Goal: Navigation & Orientation: Find specific page/section

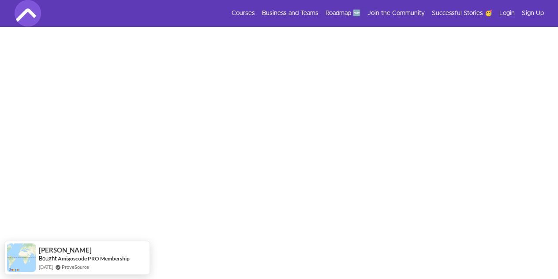
scroll to position [222, 0]
click at [504, 12] on link "Login" at bounding box center [506, 13] width 15 height 9
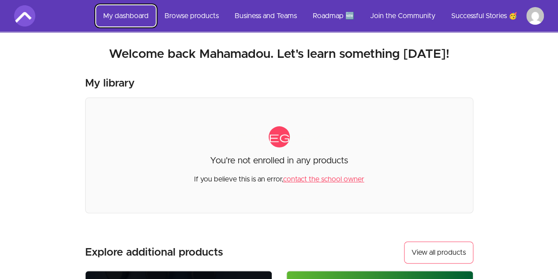
click at [132, 16] on link "My dashboard" at bounding box center [125, 15] width 59 height 21
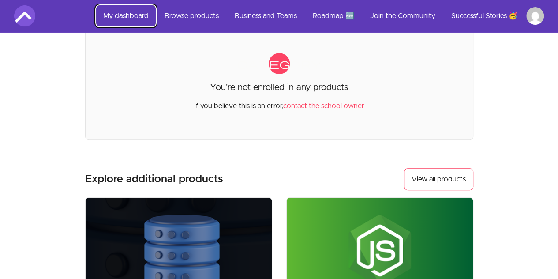
scroll to position [73, 0]
click at [26, 11] on img at bounding box center [24, 15] width 21 height 21
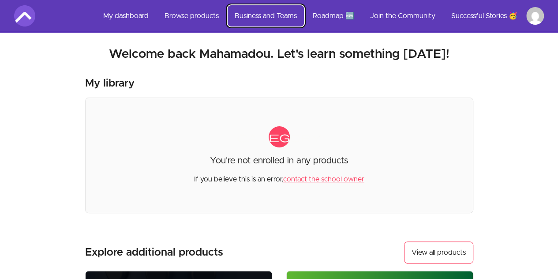
click at [251, 12] on link "Business and Teams" at bounding box center [265, 15] width 76 height 21
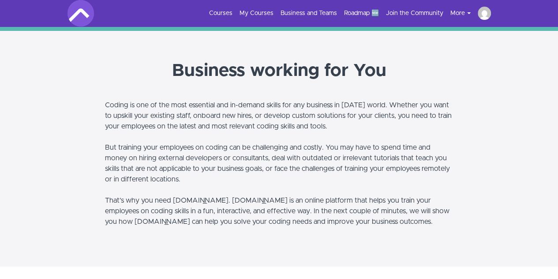
scroll to position [134, 0]
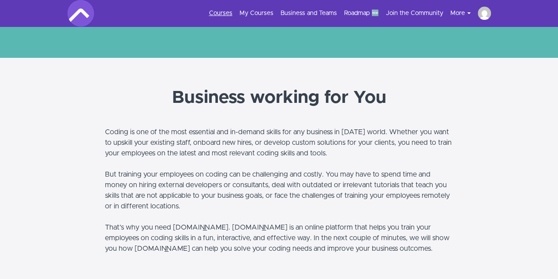
click at [224, 15] on link "Courses" at bounding box center [220, 13] width 23 height 9
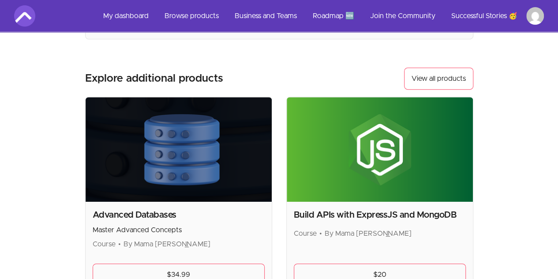
scroll to position [317, 0]
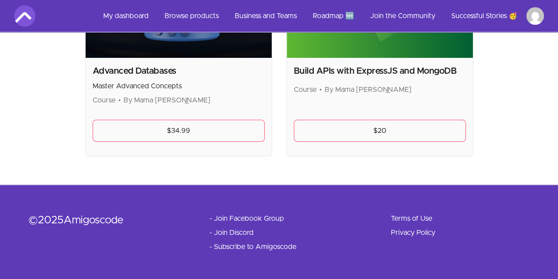
click at [237, 244] on link "- Subscribe to Amigoscode" at bounding box center [252, 246] width 87 height 11
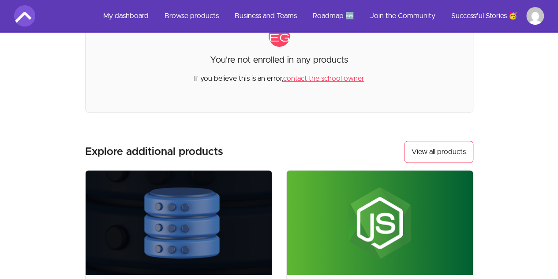
scroll to position [0, 0]
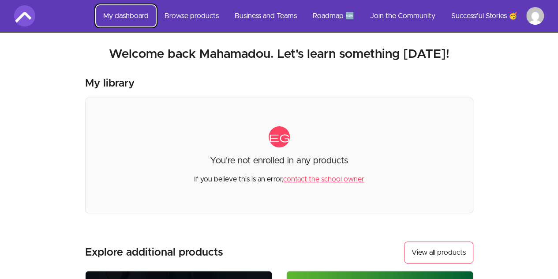
click at [126, 19] on link "My dashboard" at bounding box center [125, 15] width 59 height 21
